Goal: Task Accomplishment & Management: Use online tool/utility

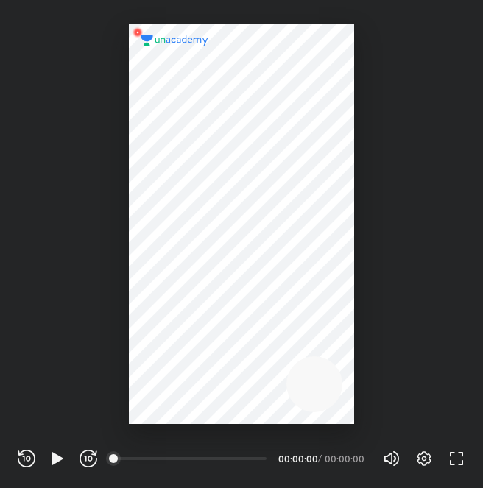
scroll to position [488, 483]
click at [424, 460] on icon "button" at bounding box center [424, 459] width 5 height 5
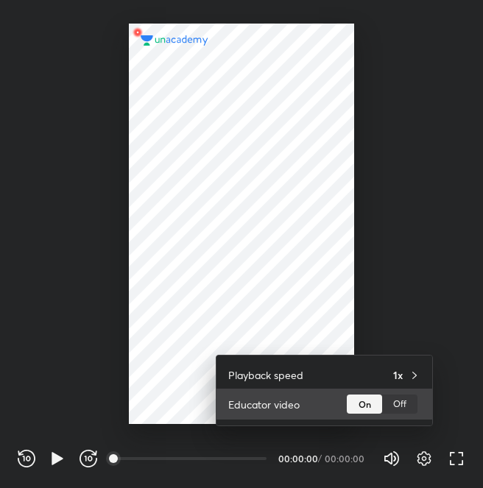
click at [398, 409] on div "Off" at bounding box center [399, 404] width 35 height 19
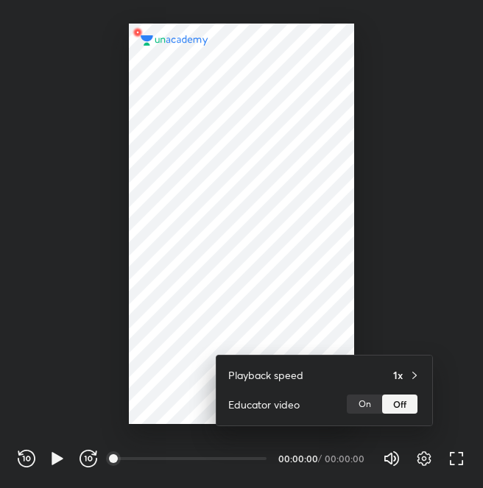
click at [401, 301] on div at bounding box center [241, 244] width 483 height 488
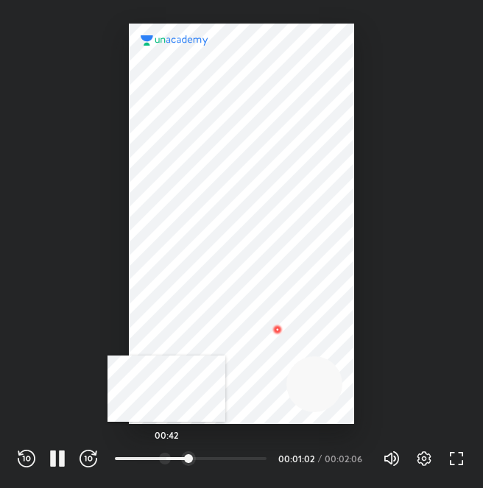
click at [166, 460] on div at bounding box center [165, 459] width 12 height 12
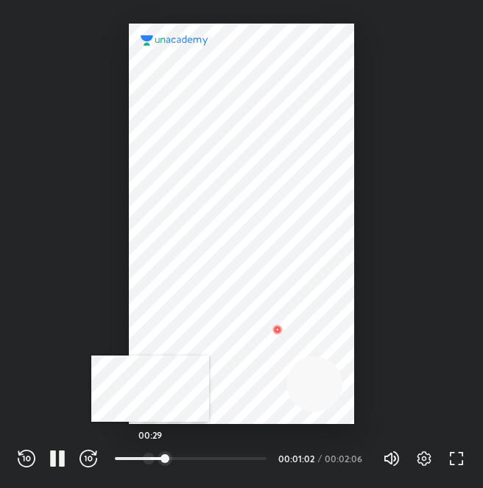
click at [150, 462] on div at bounding box center [149, 459] width 12 height 12
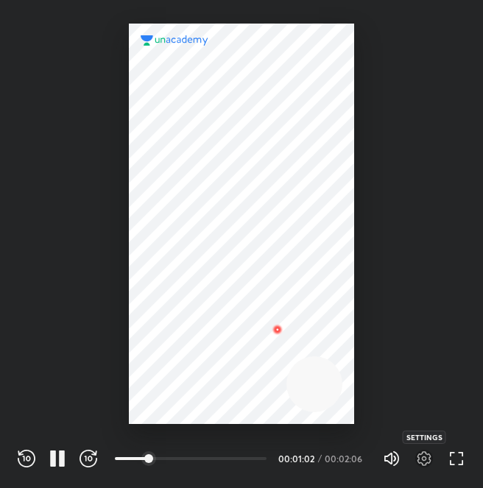
click at [420, 460] on icon "button" at bounding box center [425, 459] width 18 height 18
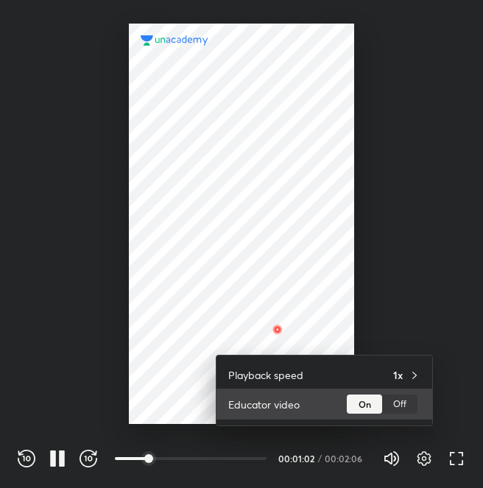
click at [395, 412] on div "Off" at bounding box center [399, 404] width 35 height 19
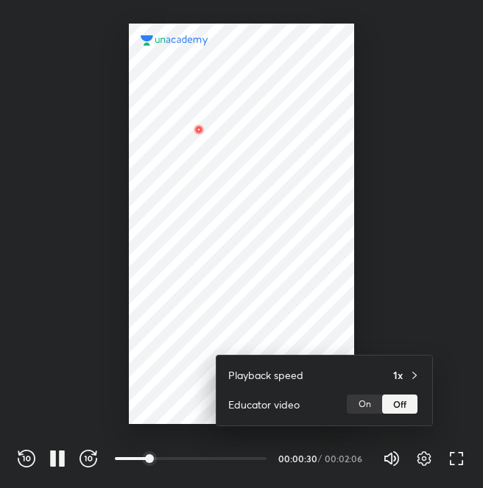
click at [414, 211] on div at bounding box center [241, 244] width 483 height 488
